Goal: Task Accomplishment & Management: Use online tool/utility

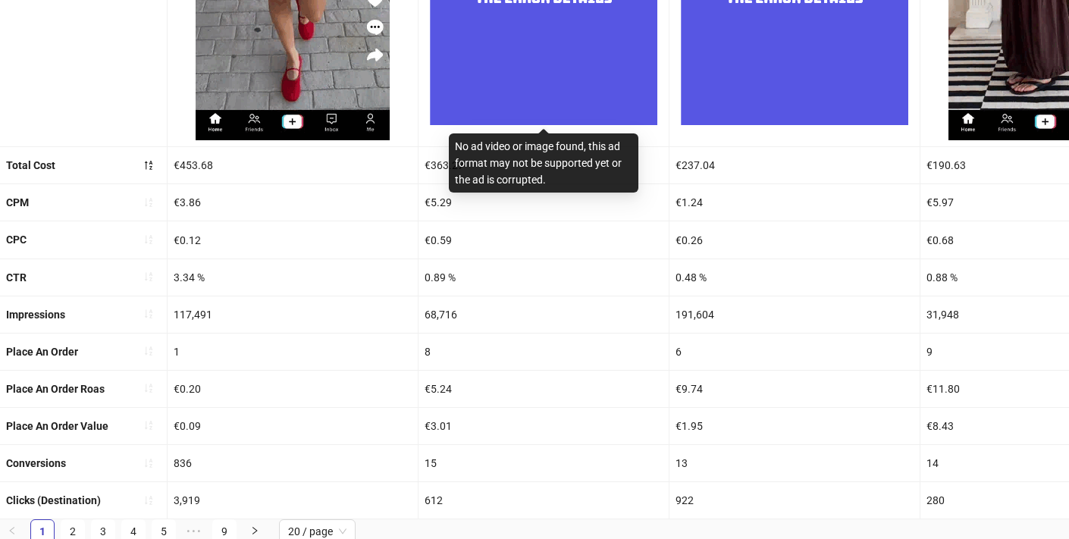
scroll to position [510, 0]
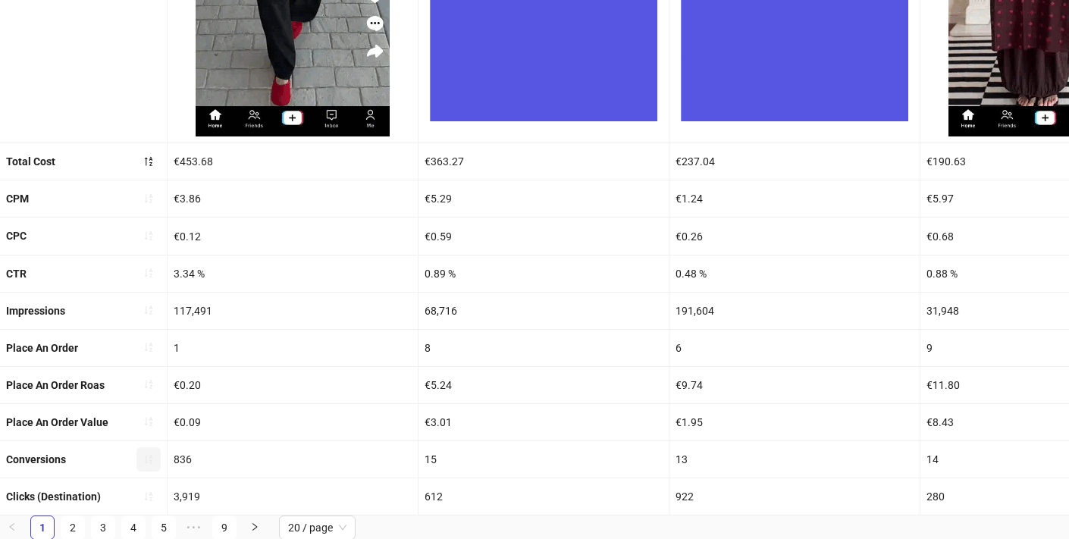
click at [152, 454] on icon "sort-ascending" at bounding box center [148, 459] width 11 height 11
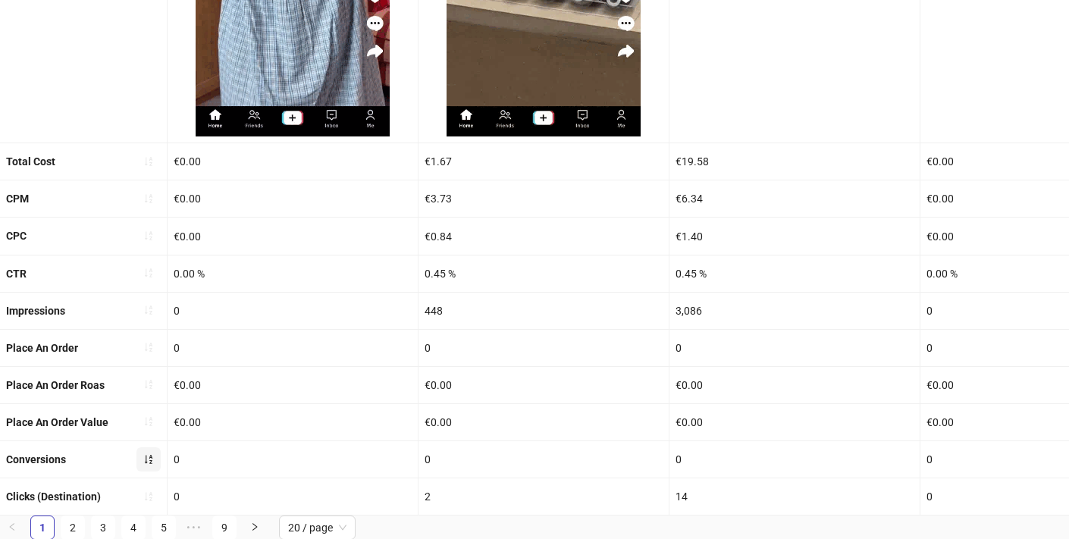
click at [152, 454] on icon "sort-ascending" at bounding box center [148, 459] width 11 height 11
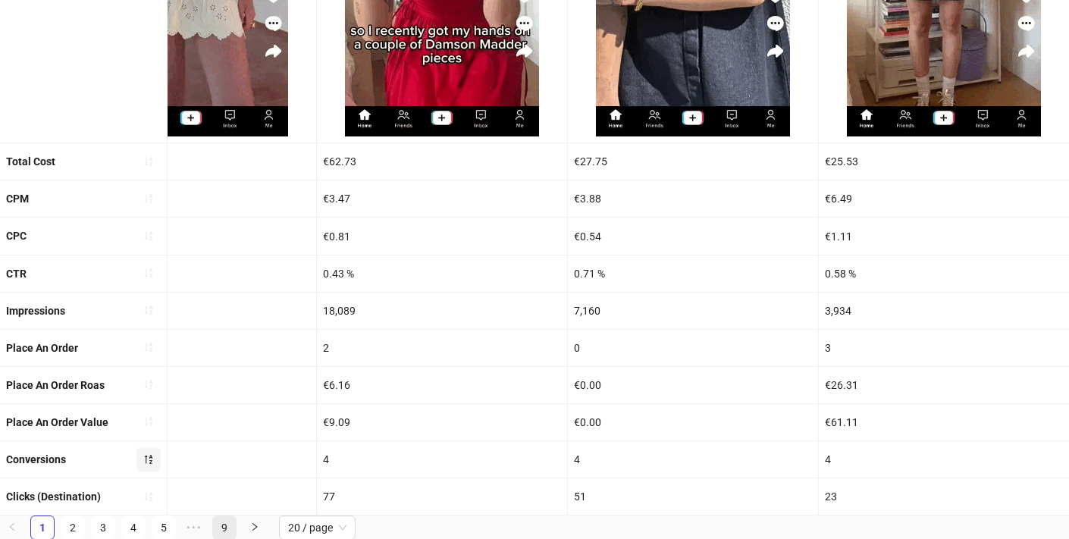
click at [221, 526] on link "9" at bounding box center [224, 527] width 23 height 23
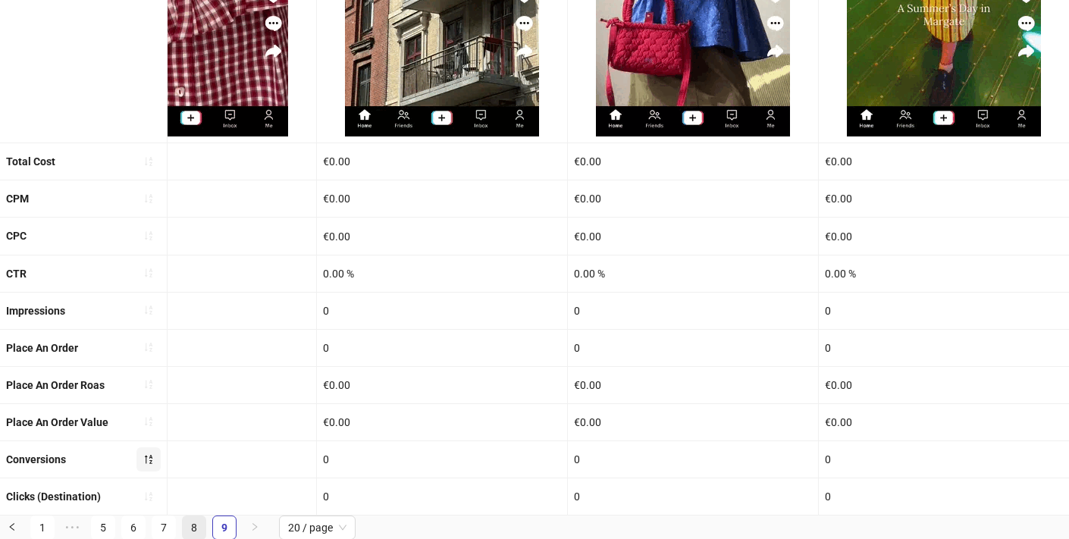
click at [195, 528] on link "8" at bounding box center [194, 527] width 23 height 23
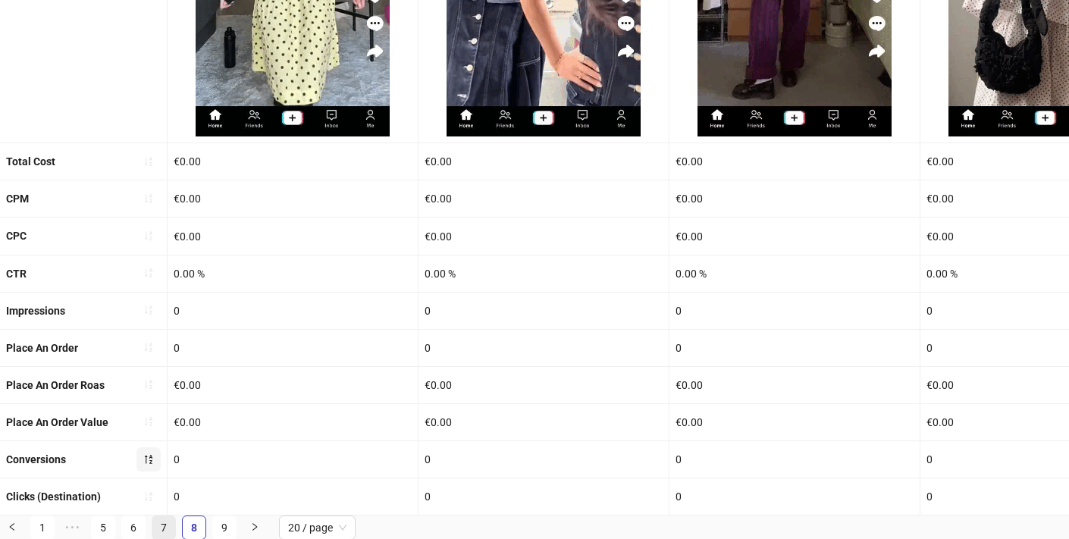
click at [161, 527] on link "7" at bounding box center [163, 527] width 23 height 23
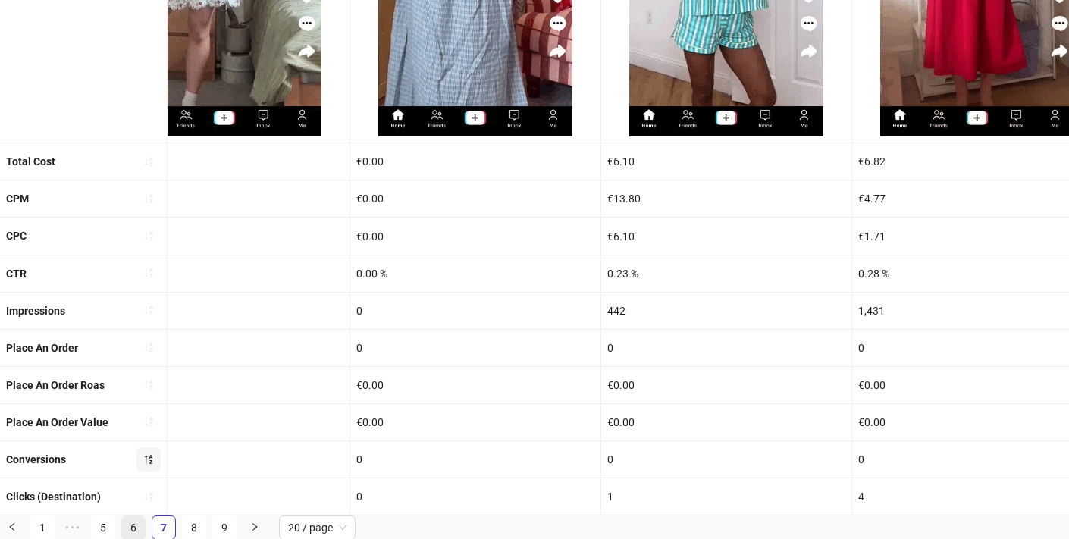
click at [129, 528] on link "6" at bounding box center [133, 527] width 23 height 23
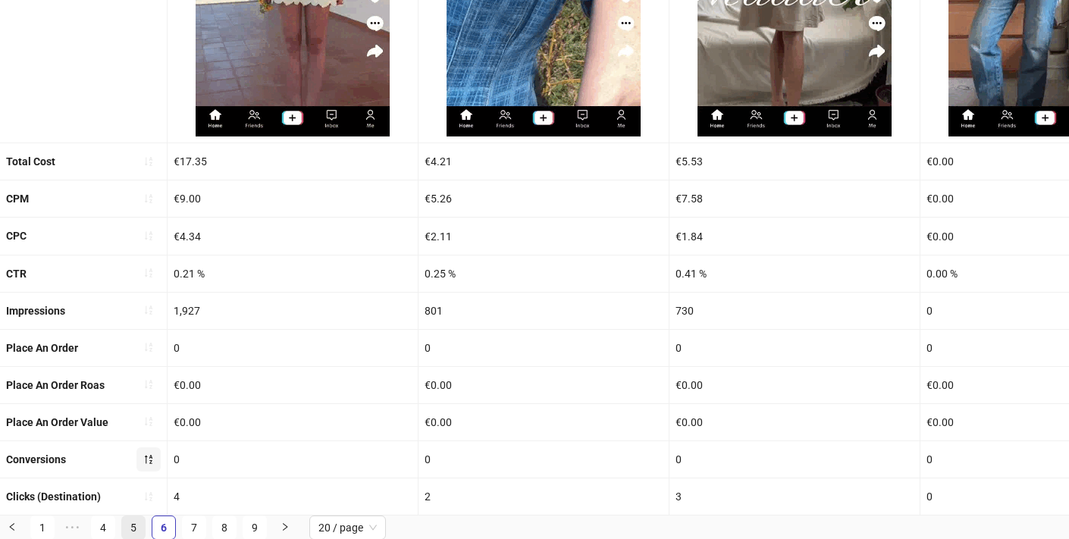
click at [136, 521] on link "5" at bounding box center [133, 527] width 23 height 23
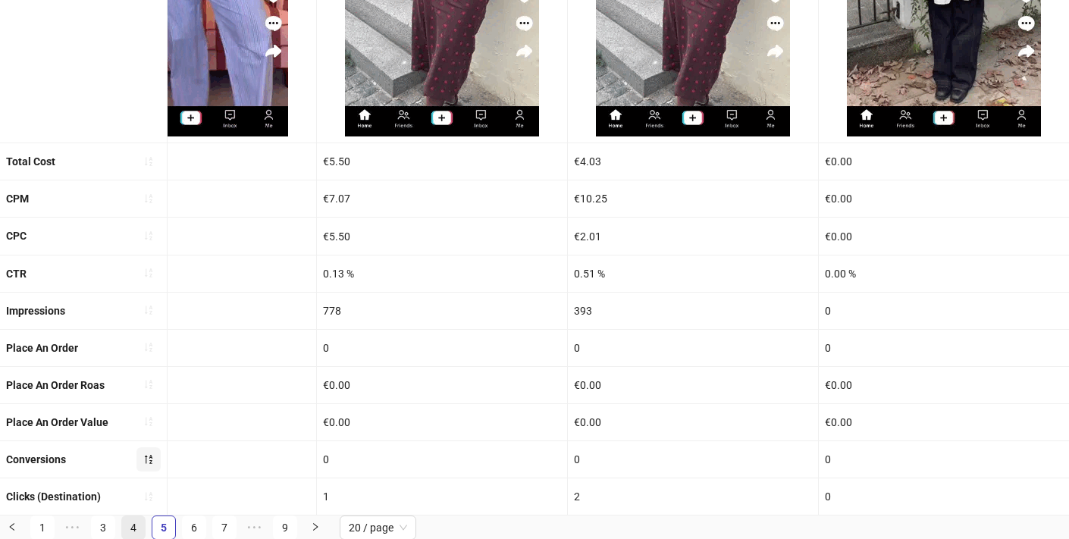
click at [139, 525] on link "4" at bounding box center [133, 527] width 23 height 23
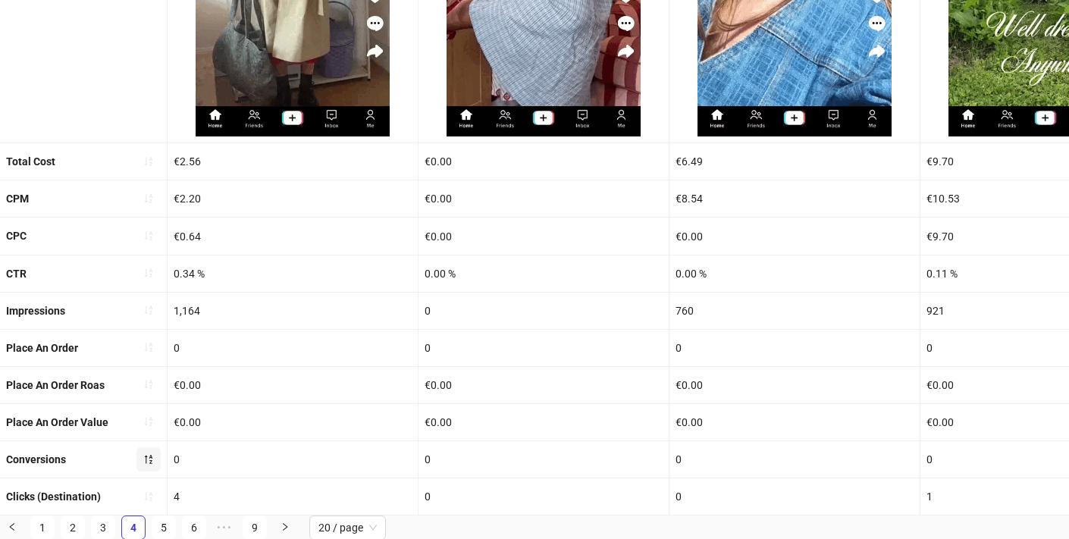
click at [104, 522] on link "3" at bounding box center [103, 527] width 23 height 23
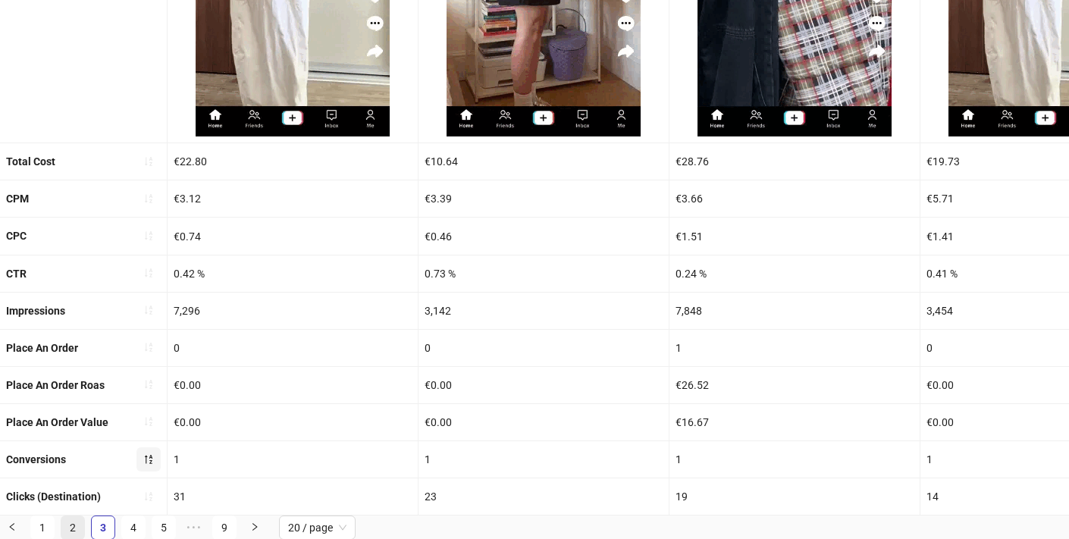
click at [75, 523] on link "2" at bounding box center [72, 527] width 23 height 23
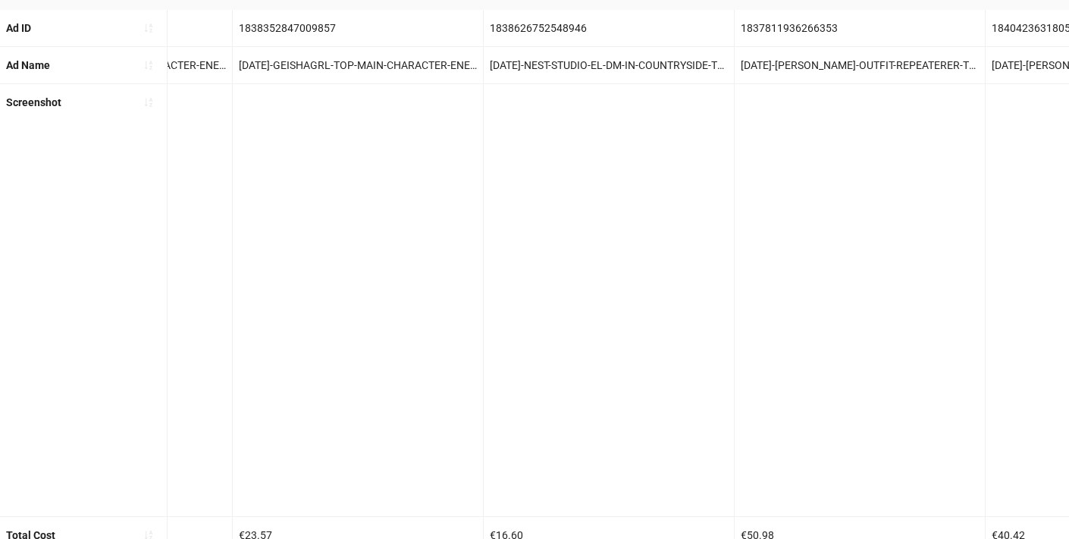
scroll to position [0, 0]
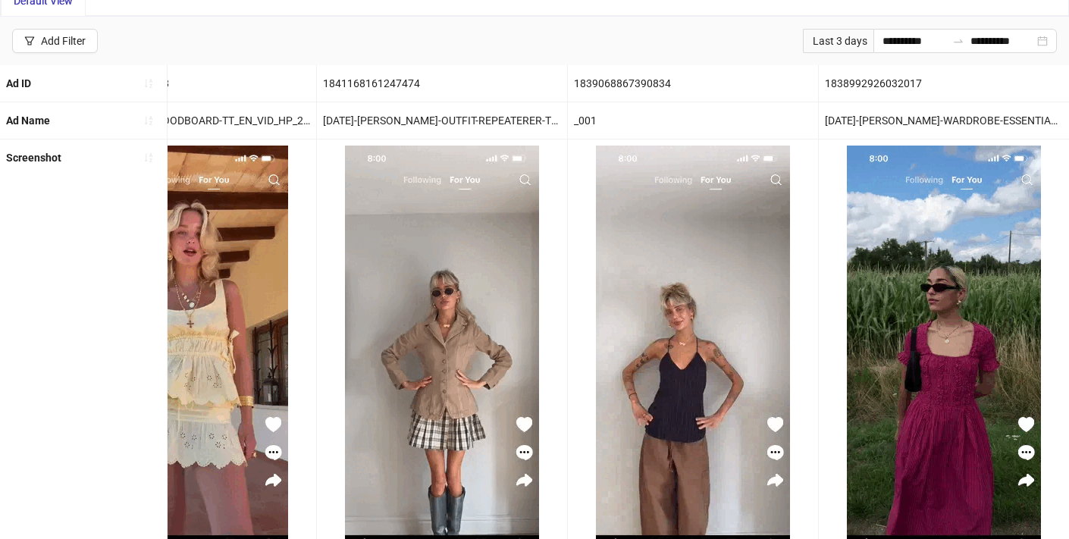
scroll to position [71, 0]
